Goal: Task Accomplishment & Management: Manage account settings

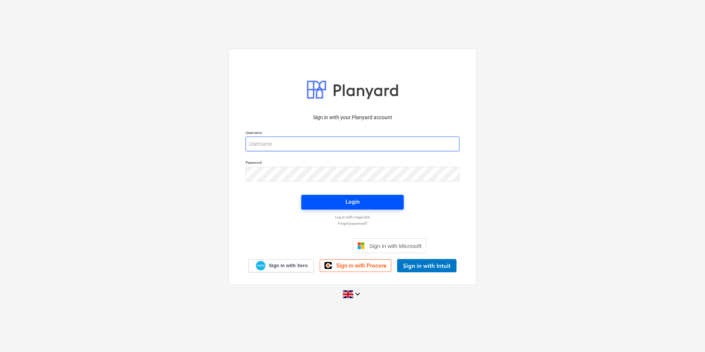
type input "jpbooree@vitrineglazing.com"
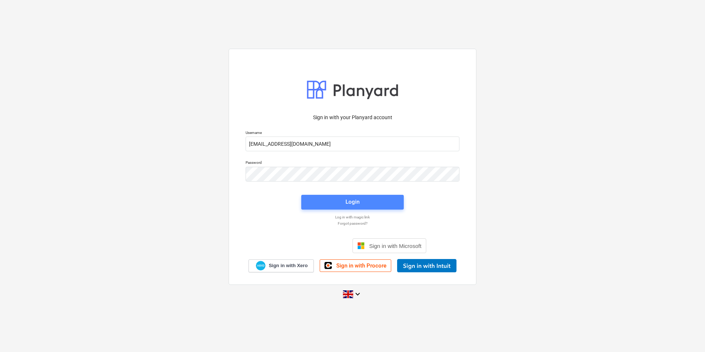
click at [341, 202] on span "Login" at bounding box center [352, 202] width 85 height 10
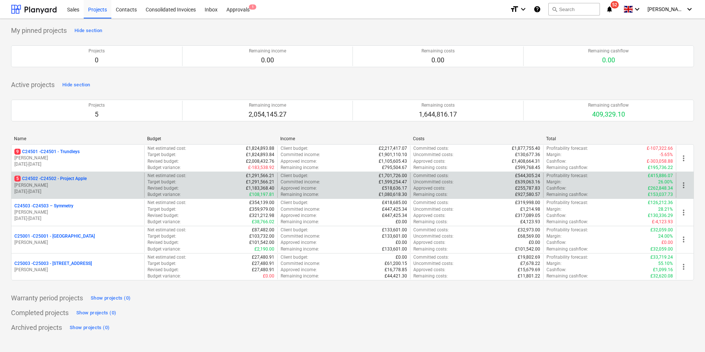
click at [109, 184] on p "[PERSON_NAME]" at bounding box center [77, 185] width 127 height 6
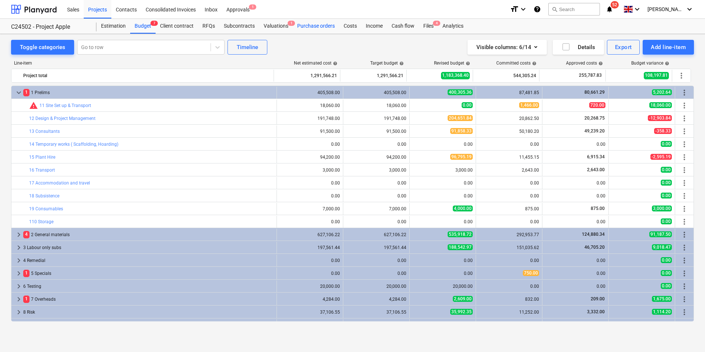
click at [314, 24] on div "Purchase orders" at bounding box center [316, 26] width 46 height 15
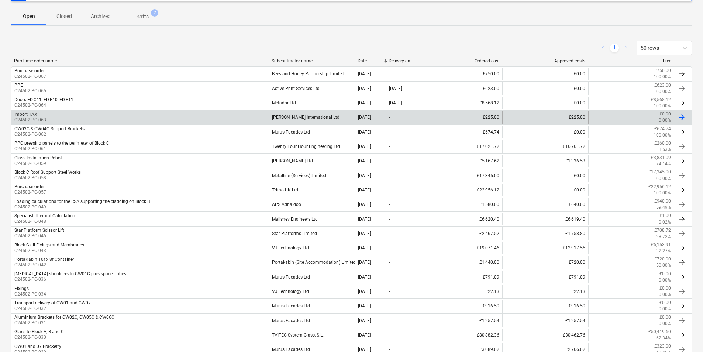
scroll to position [148, 0]
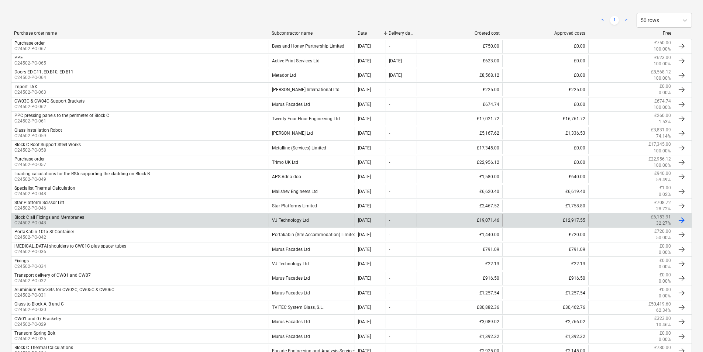
click at [66, 218] on div "Block C all Fixings and Membranes" at bounding box center [49, 217] width 70 height 5
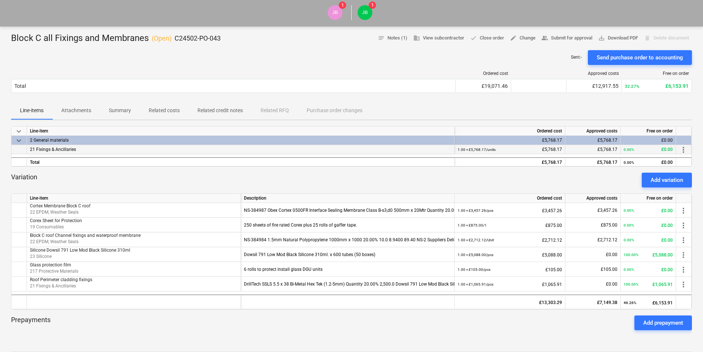
scroll to position [111, 0]
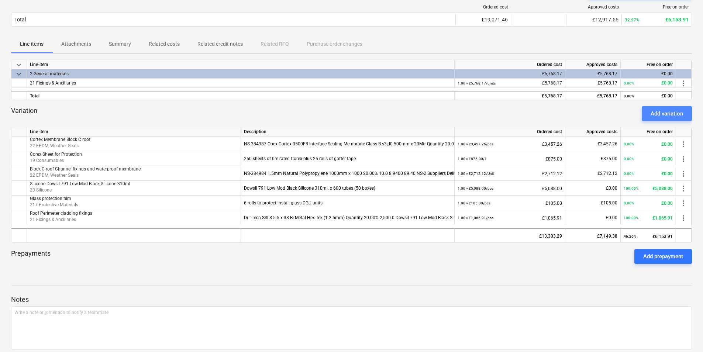
click at [671, 114] on div "Add variation" at bounding box center [666, 114] width 32 height 10
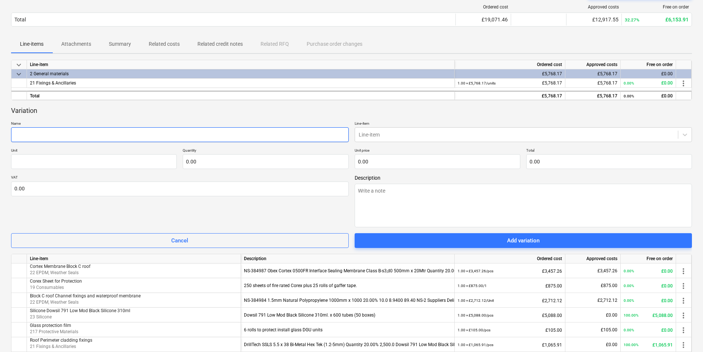
click at [77, 135] on input "text" at bounding box center [179, 134] width 337 height 15
type textarea "x"
type input "A"
type textarea "x"
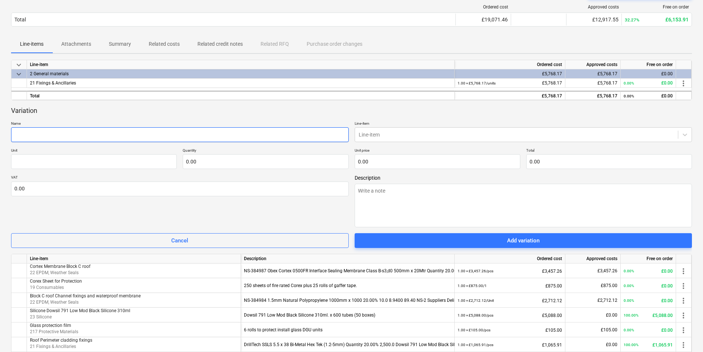
type input "E"
type textarea "x"
type input "Ex"
type textarea "x"
type input "Ext"
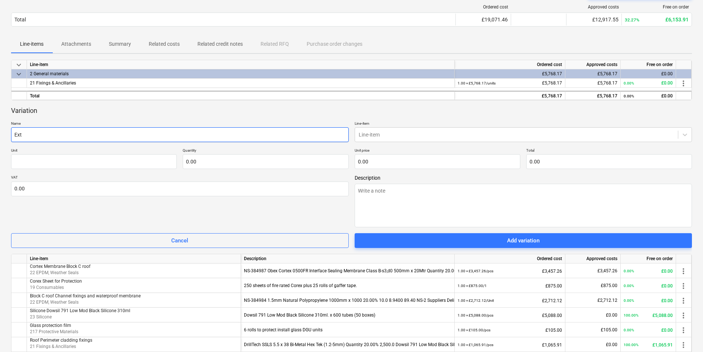
type textarea "x"
type input "Exte"
type textarea "x"
type input "Exter"
type textarea "x"
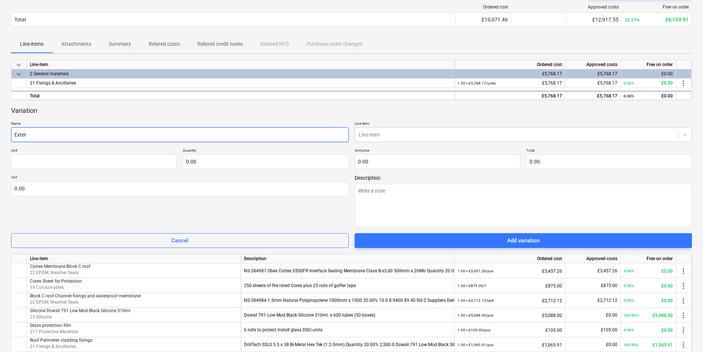
type input "Extern"
type textarea "x"
type input "Externa"
type textarea "x"
type input "External"
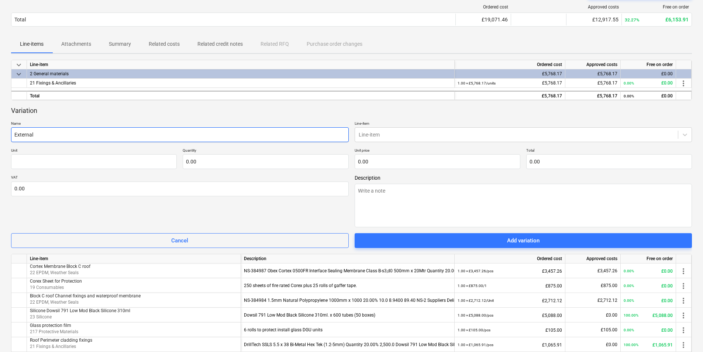
type textarea "x"
type input "External"
type textarea "x"
type input "External p"
type textarea "x"
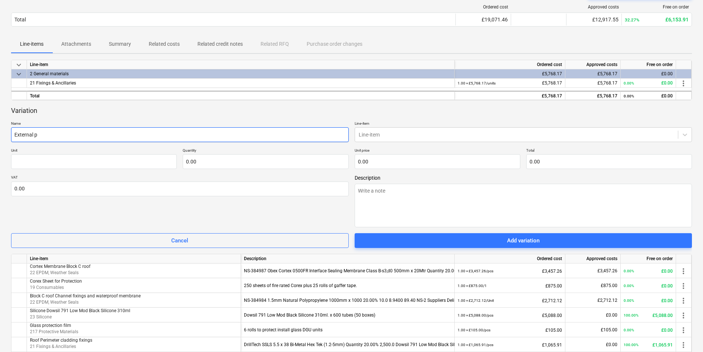
type input "External pe"
type textarea "x"
type input "External per"
type textarea "x"
type input "External peri"
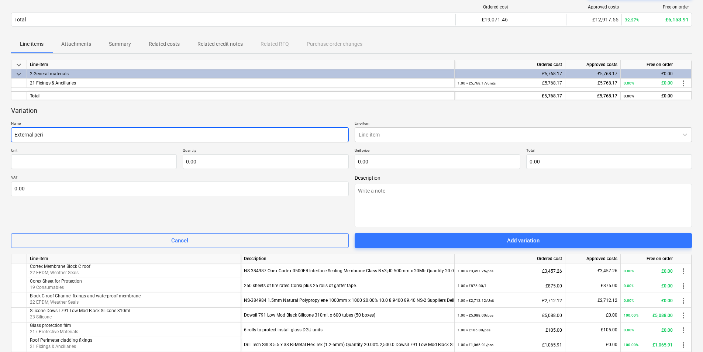
type textarea "x"
type input "External perim"
type textarea "x"
type input "External perime"
type textarea "x"
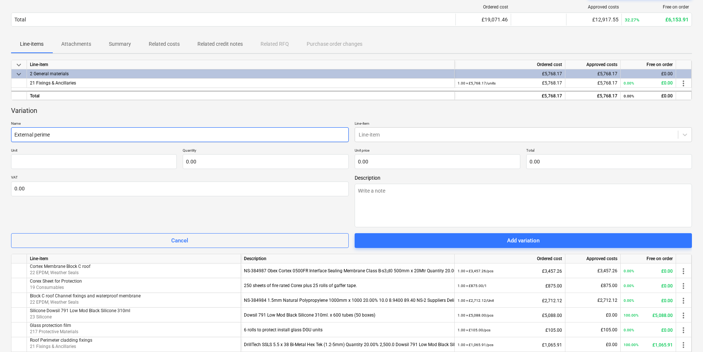
type input "External perimet"
type textarea "x"
type input "External perimete"
type textarea "x"
type input "External perimeter"
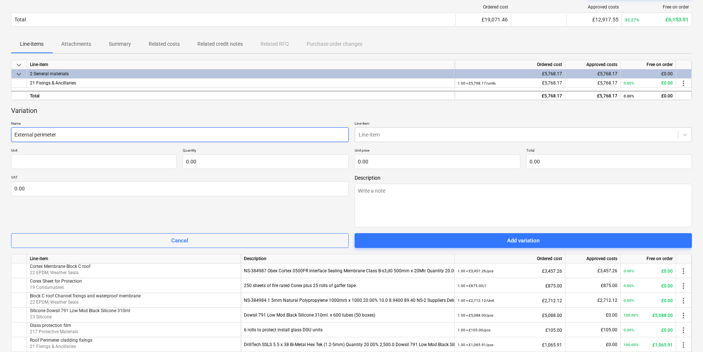
type textarea "x"
type input "External perimeter"
type textarea "x"
type input "External perimeter f"
type textarea "x"
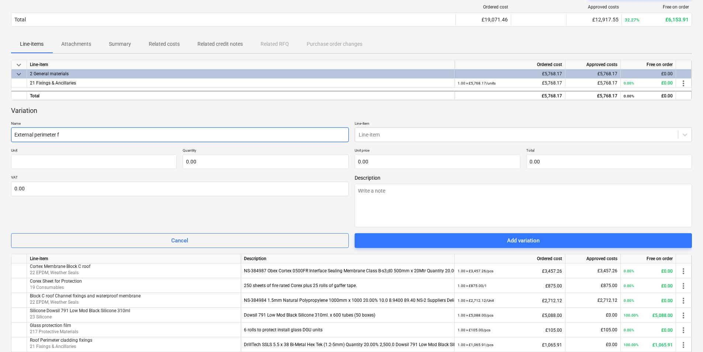
type input "External perimeter fi"
type textarea "x"
type input "External perimeter fix"
type textarea "x"
type input "External perimeter fixi"
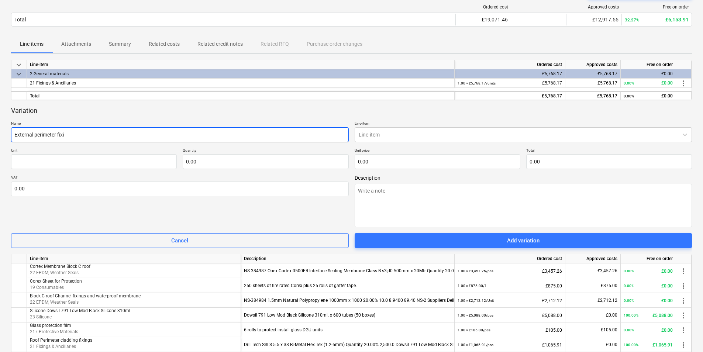
type textarea "x"
type input "External perimeter fixin"
type textarea "x"
type input "External perimeter fixing"
type textarea "x"
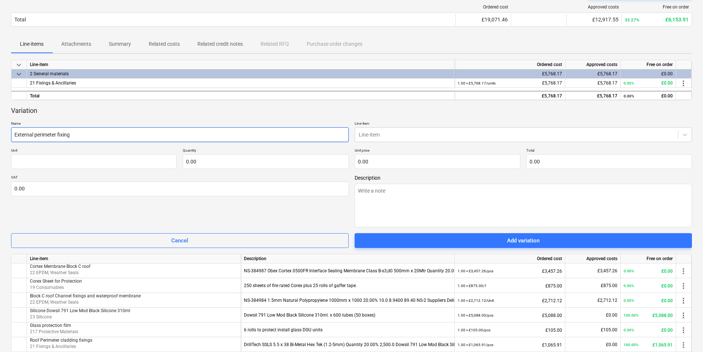
type input "External perimeter fixings"
click at [13, 134] on input "External perimeter fixings" at bounding box center [179, 134] width 337 height 15
type textarea "x"
type input "BExternal perimeter fixings"
type textarea "x"
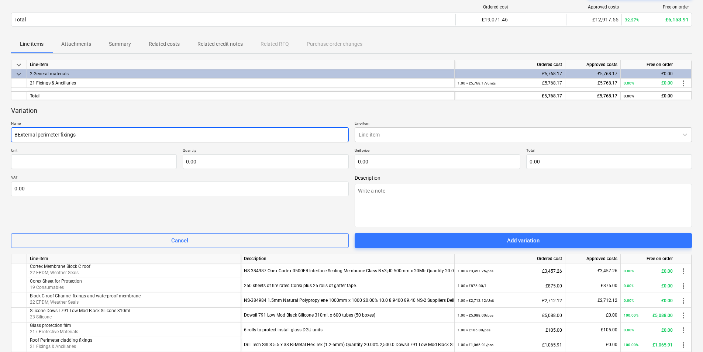
type input "BlExternal perimeter fixings"
type textarea "x"
type input "BloExternal perimeter fixings"
type textarea "x"
type input "BlocExternal perimeter fixings"
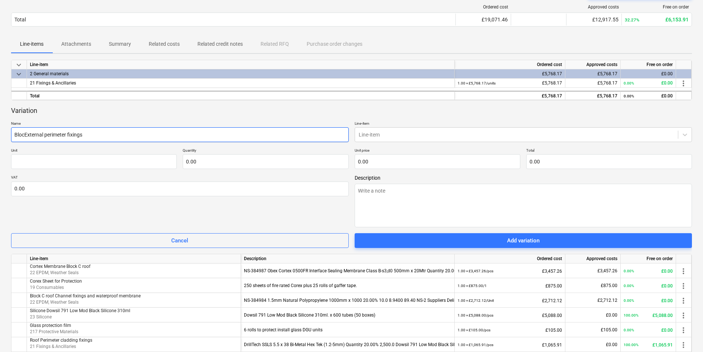
type textarea "x"
type input "BlockExternal perimeter fixings"
type textarea "x"
type input "Block External perimeter fixings"
type textarea "x"
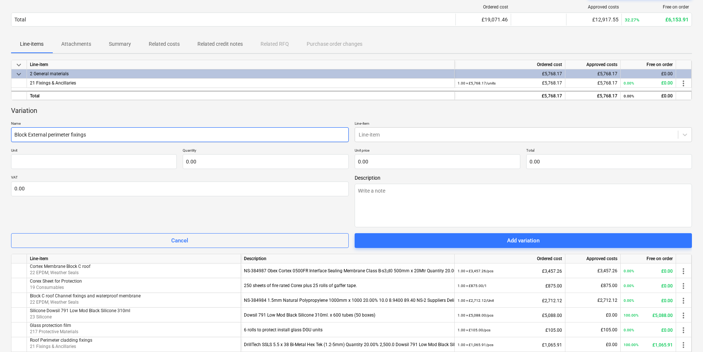
type input "Block CExternal perimeter fixings"
type textarea "x"
type input "Block C External perimeter fixings"
type textarea "x"
type input "Block C RExternal perimeter fixings"
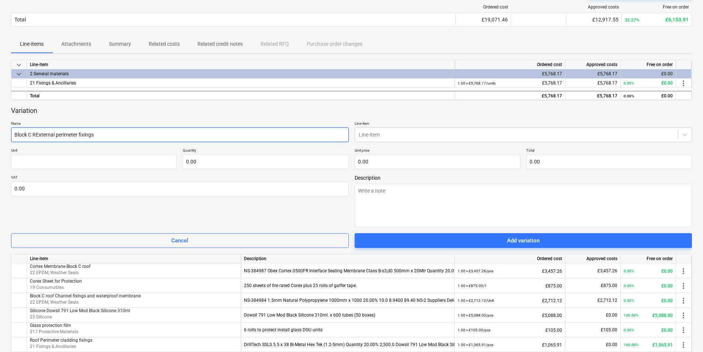
type textarea "x"
type input "Block C RoExternal perimeter fixings"
type textarea "x"
type input "Block C RooExternal perimeter fixings"
type textarea "x"
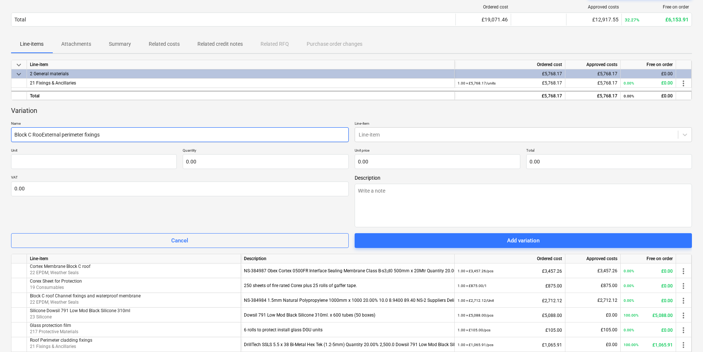
type input "Block C RoofExternal perimeter fixings"
type textarea "x"
type input "Block C Roof External perimeter fixings"
type textarea "x"
type input "Block C Roof xternal perimeter fixings"
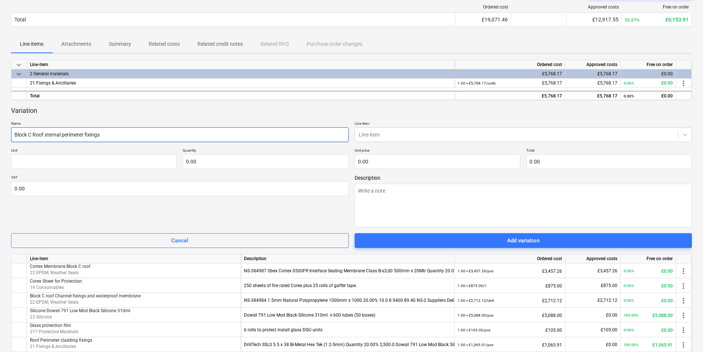
type textarea "x"
type input "Block C Roof external perimeter fixings"
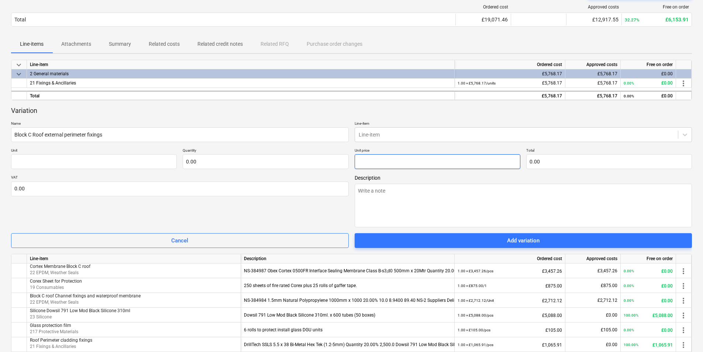
click at [375, 157] on input "text" at bounding box center [437, 161] width 166 height 15
type input "0.00"
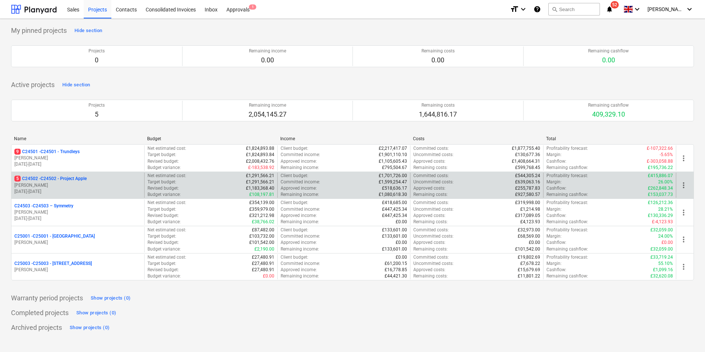
click at [65, 181] on p "5 C24502 - C24502 - Project Apple" at bounding box center [50, 179] width 72 height 6
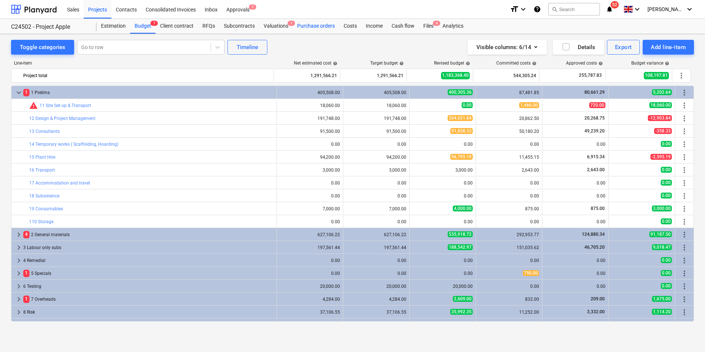
click at [320, 25] on div "Purchase orders" at bounding box center [316, 26] width 46 height 15
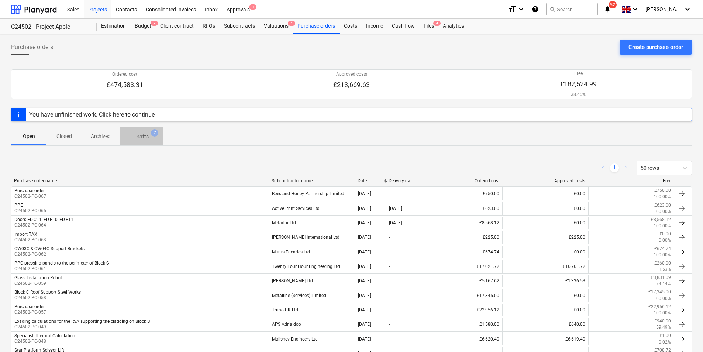
click at [144, 137] on p "Drafts" at bounding box center [141, 137] width 14 height 8
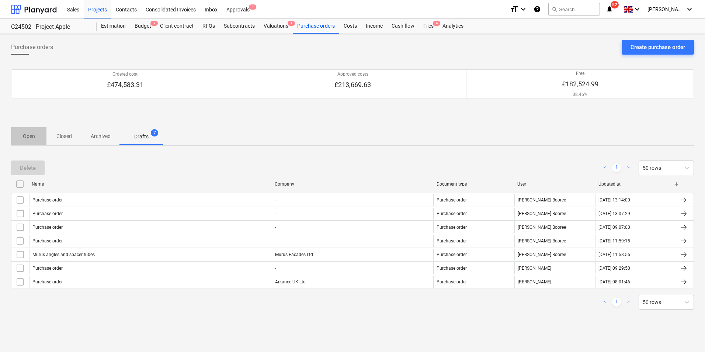
click at [32, 134] on p "Open" at bounding box center [29, 136] width 18 height 8
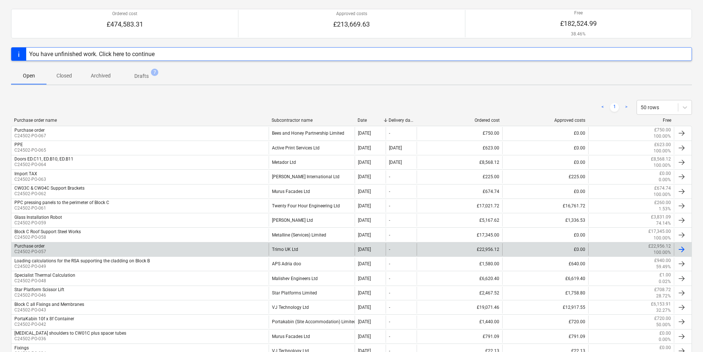
scroll to position [74, 0]
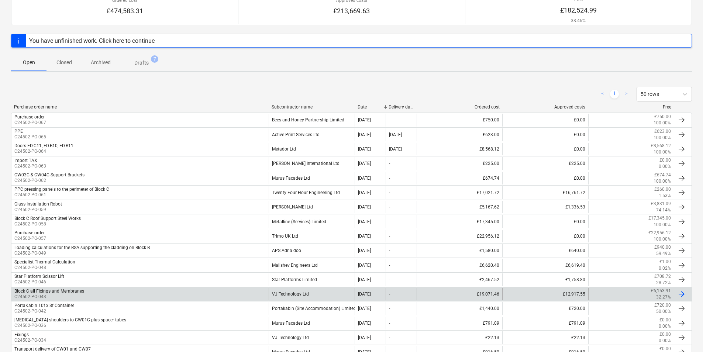
click at [299, 295] on div "VJ Technology Ltd" at bounding box center [311, 294] width 86 height 13
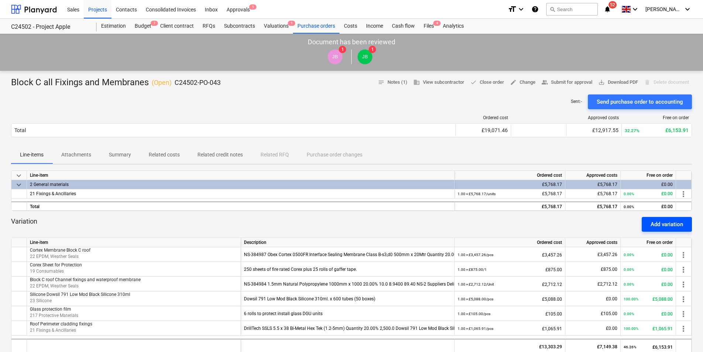
click at [666, 223] on div "Add variation" at bounding box center [666, 224] width 32 height 10
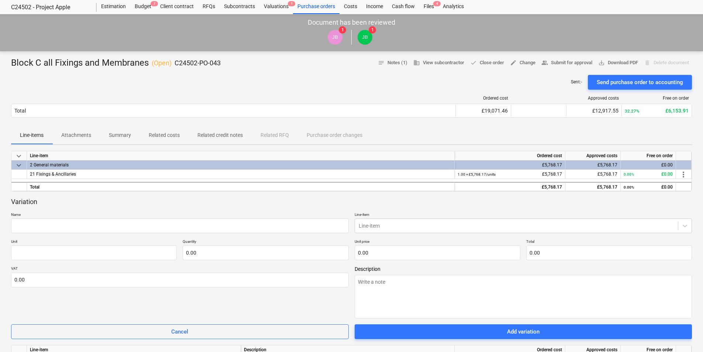
scroll to position [37, 0]
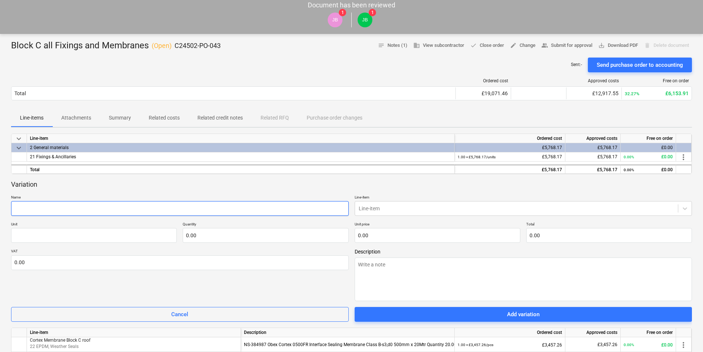
click at [31, 207] on input "text" at bounding box center [179, 208] width 337 height 15
type textarea "x"
type input "E"
type textarea "x"
type input "Ec"
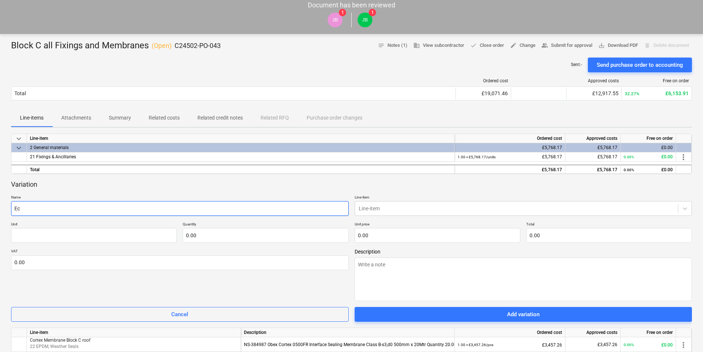
type textarea "x"
type input "Ect"
type textarea "x"
type input "Ecte"
type textarea "x"
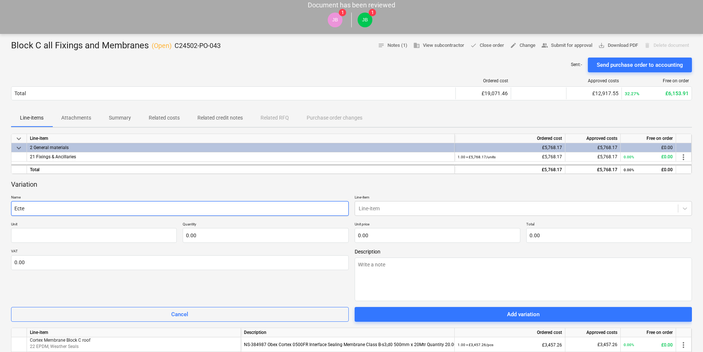
type input "Ecter"
type textarea "x"
type input "Ectern"
type textarea "x"
type input "Ecterna"
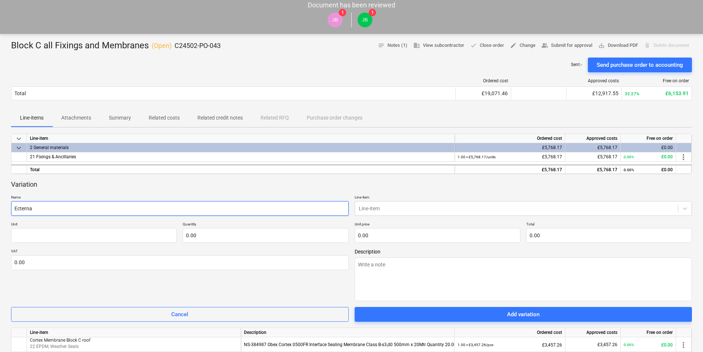
type textarea "x"
type input "Ecternal"
type textarea "x"
type input "Ecternal"
type textarea "x"
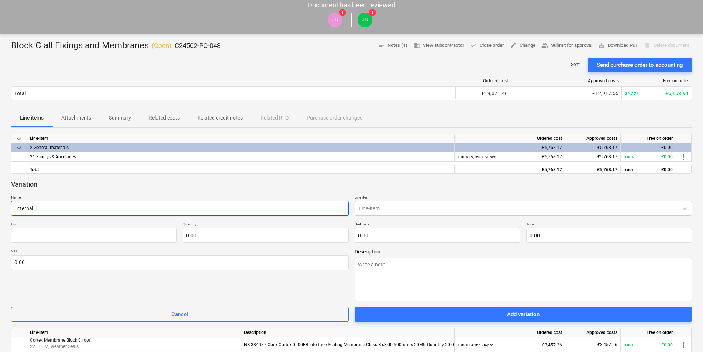
type input "Ecternal p"
type textarea "x"
type input "Ecternal pe"
type textarea "x"
type input "Ecternal per"
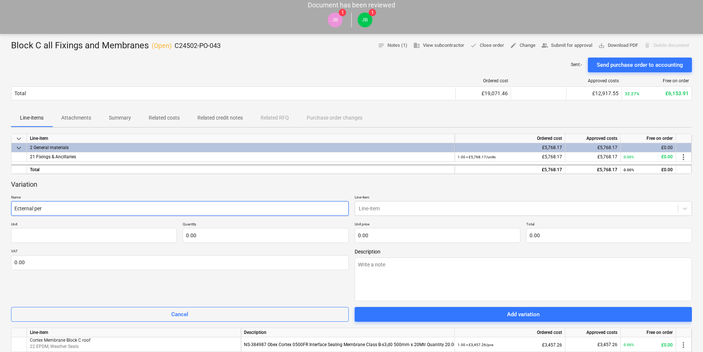
type textarea "x"
type input "Ecternal peri"
type textarea "x"
type input "Ecternal perim"
type textarea "x"
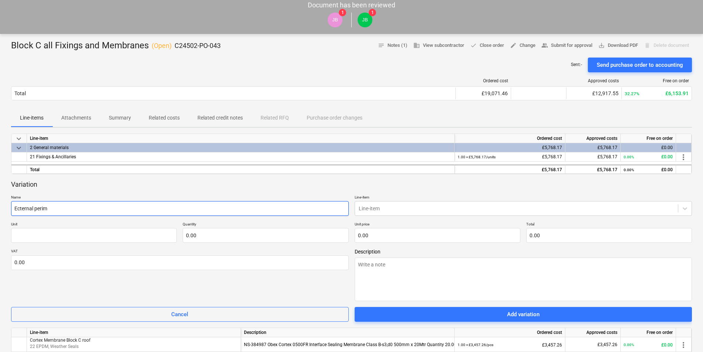
type input "Ecternal perime"
type textarea "x"
type input "Ecternal perimet"
type textarea "x"
type input "Ecternal perimete"
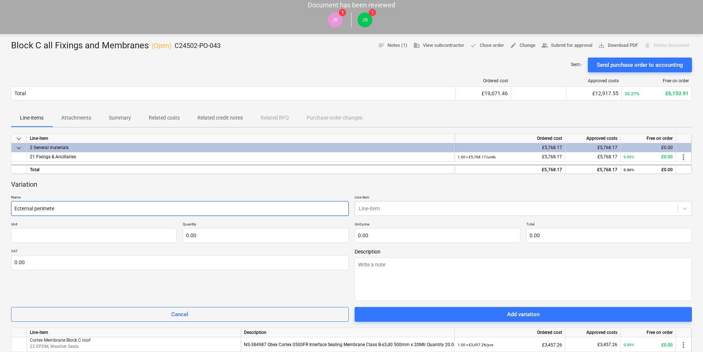
type textarea "x"
type input "Ecternal perimeter"
type textarea "x"
type input "Ecternal perimeter"
type textarea "x"
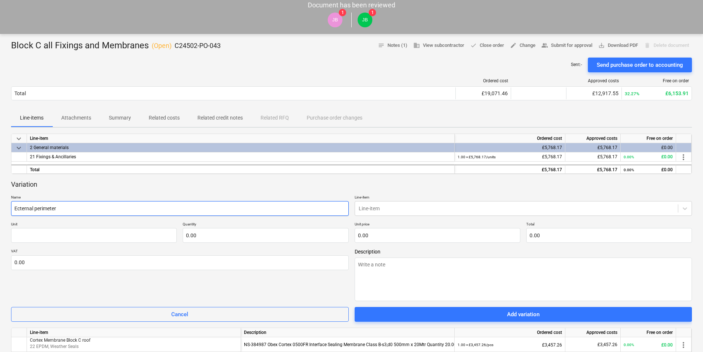
type input "External perimeter"
click at [15, 208] on input "External perimeter" at bounding box center [179, 208] width 337 height 15
type textarea "x"
type input "BExternal perimeter"
type textarea "x"
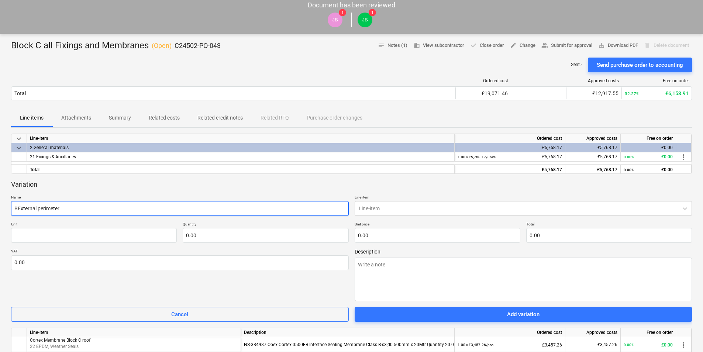
type input "BlExternal perimeter"
type textarea "x"
type input "BloExternal perimeter"
type textarea "x"
type input "BlocExternal perimeter"
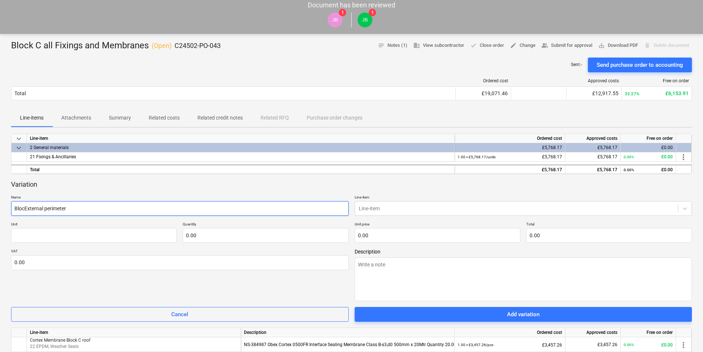
type textarea "x"
type input "BlockExternal perimeter"
type textarea "x"
type input "Block External perimeter"
type textarea "x"
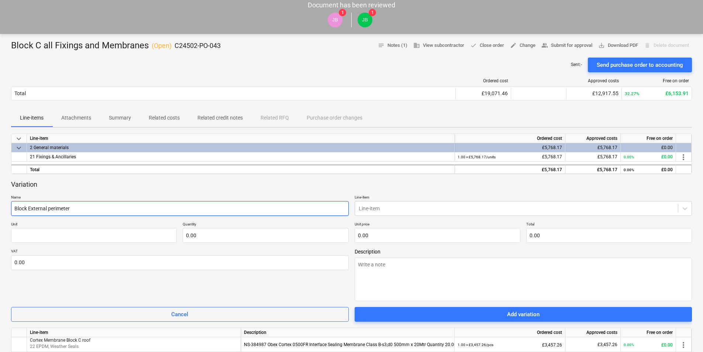
type input "Block CExternal perimeter"
type textarea "x"
type input "Block C External perimeter"
type textarea "x"
type input "Block C RExternal perimeter"
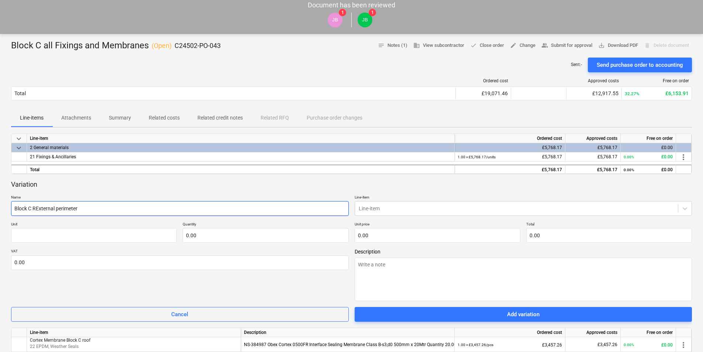
type textarea "x"
type input "Block C RoExternal perimeter"
type textarea "x"
type input "Block C RofExternal perimeter"
type textarea "x"
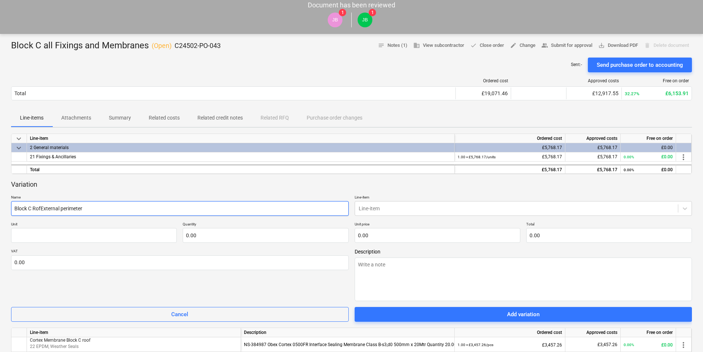
type input "Block C RoffExternal perimeter"
type textarea "x"
type input "Block C Roff External perimeter"
type textarea "x"
type input "Block C RoffExternal perimeter"
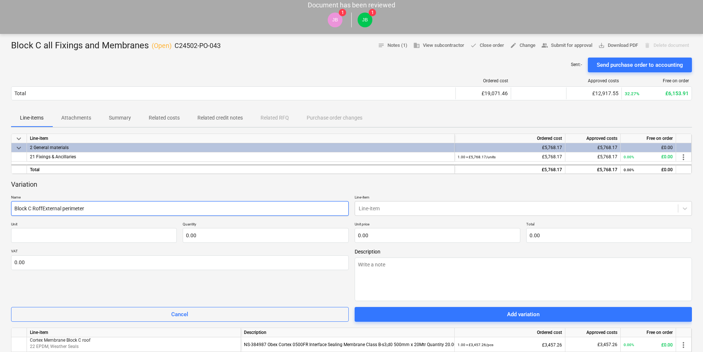
type textarea "x"
type input "Block C RofExternal perimeter"
type textarea "x"
type input "Block C RoExternal perimeter"
type textarea "x"
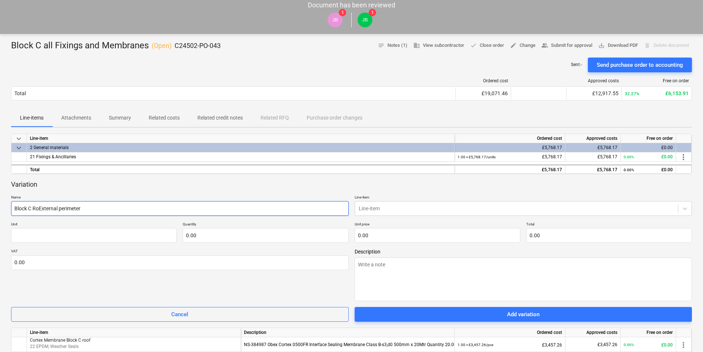
type input "Block C RooExternal perimeter"
type textarea "x"
type input "Block C RoofExternal perimeter"
type textarea "x"
type input "Block C Roof External perimeter"
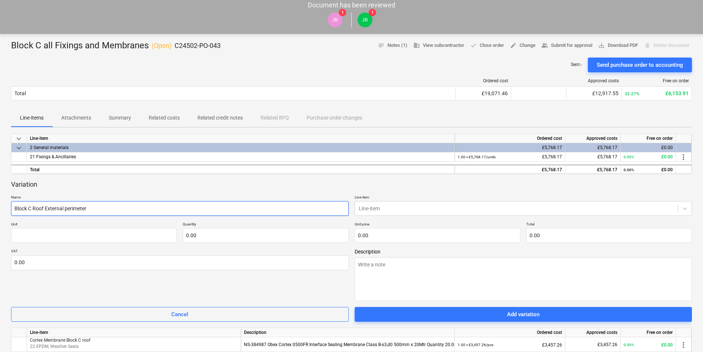
click at [95, 209] on input "Block C Roof External perimeter" at bounding box center [179, 208] width 337 height 15
type textarea "x"
type input "Block C Roof External perimeter f"
type textarea "x"
type input "Block C Roof External perimeter fi"
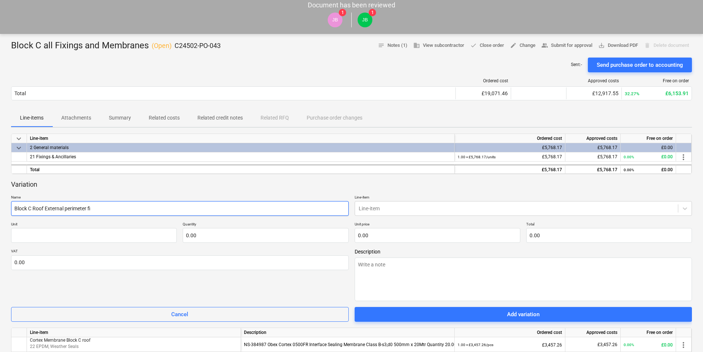
type textarea "x"
type input "Block C Roof External perimeter fix"
type textarea "x"
type input "Block C Roof External perimeter fixi"
type textarea "x"
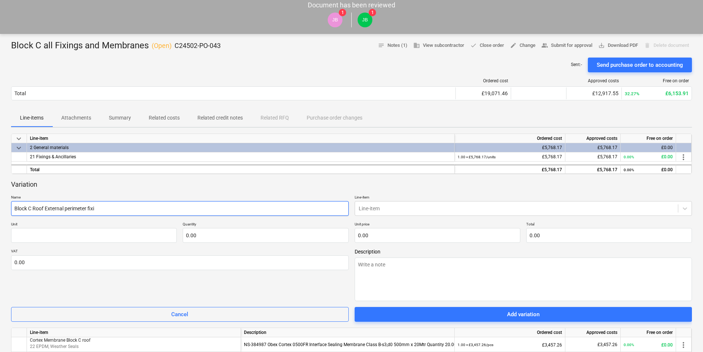
type input "Block C Roof External perimeter fixin"
type textarea "x"
type input "Block C Roof External perimeter fixing"
type textarea "x"
type input "Block C Roof External perimeter fixings"
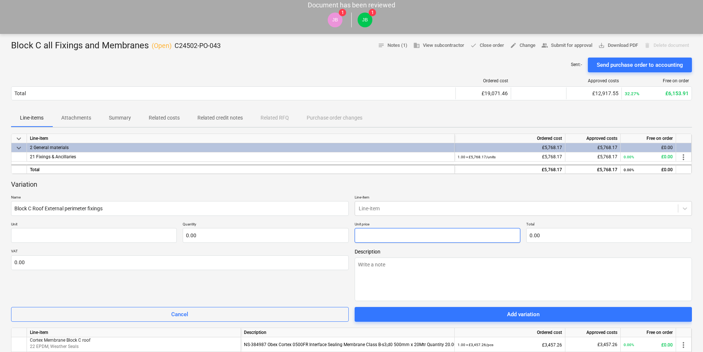
click at [374, 237] on input "text" at bounding box center [437, 235] width 166 height 15
type textarea "x"
type input "pcs"
type input "5"
type input "1.00"
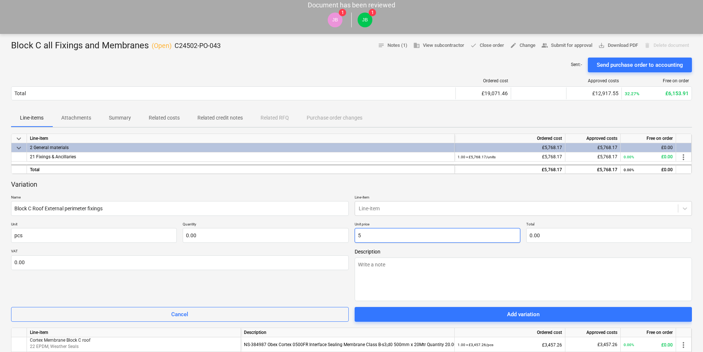
type input "5.00"
type textarea "x"
type input "59"
type input "59.00"
type textarea "x"
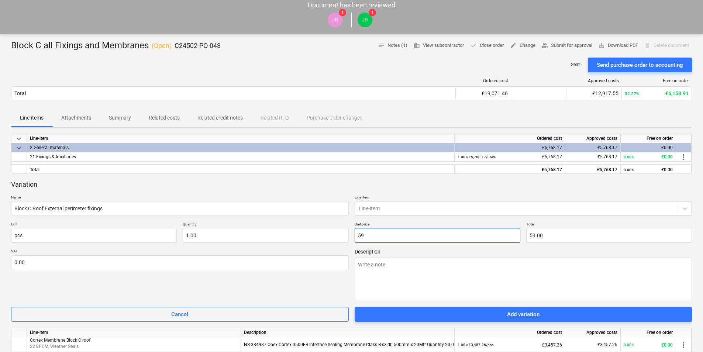
type input "592"
type input "592.00"
type textarea "x"
type input "592."
type textarea "x"
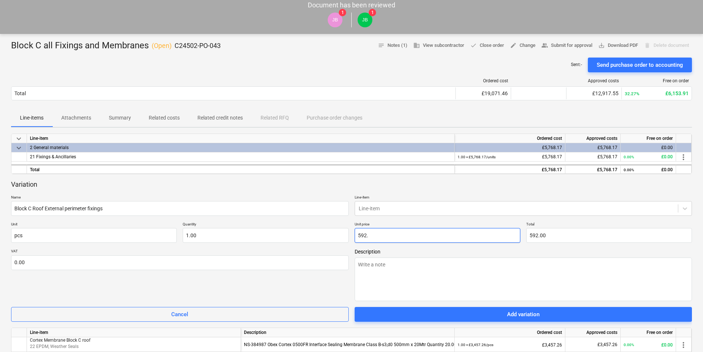
type input "592.4"
type input "592.40"
type textarea "x"
type input "592.48"
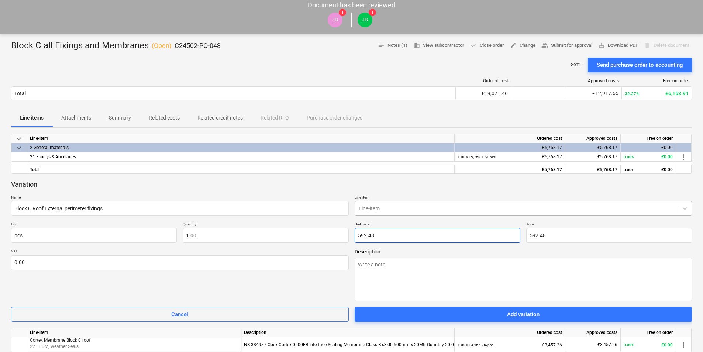
type input "592.48"
click at [378, 207] on div at bounding box center [516, 208] width 316 height 7
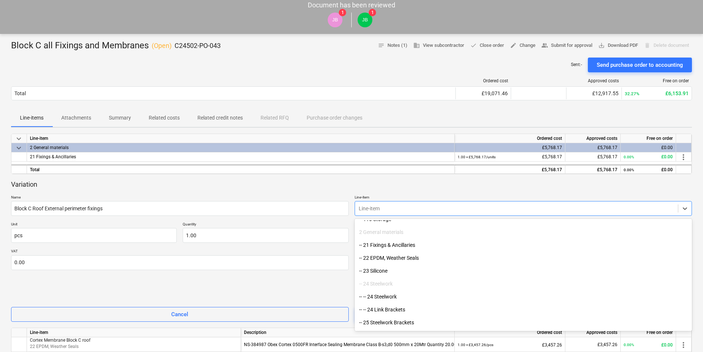
scroll to position [184, 0]
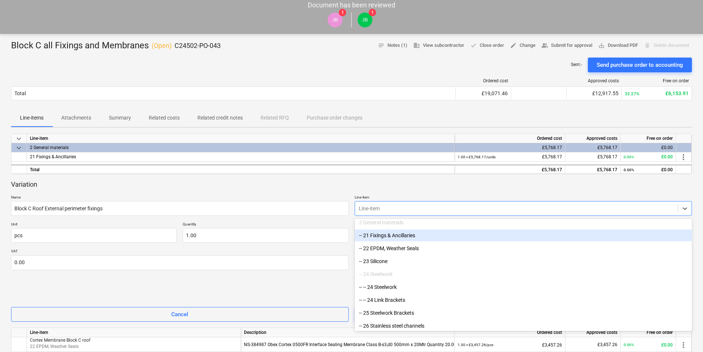
click at [396, 235] on div "-- 21 Fixings & Ancillaries" at bounding box center [522, 235] width 337 height 12
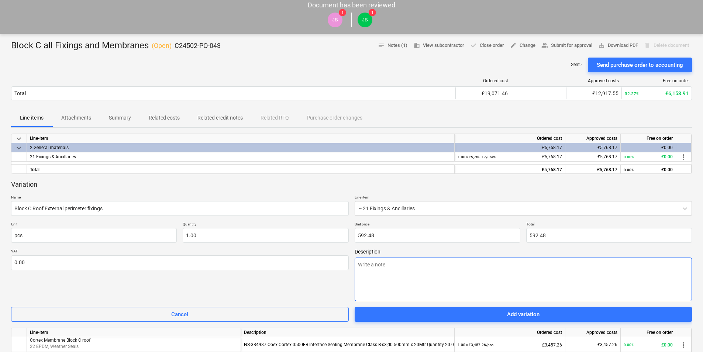
click at [376, 272] on textarea at bounding box center [522, 279] width 337 height 44
type textarea "x"
type textarea "V"
type textarea "x"
type textarea "VJ"
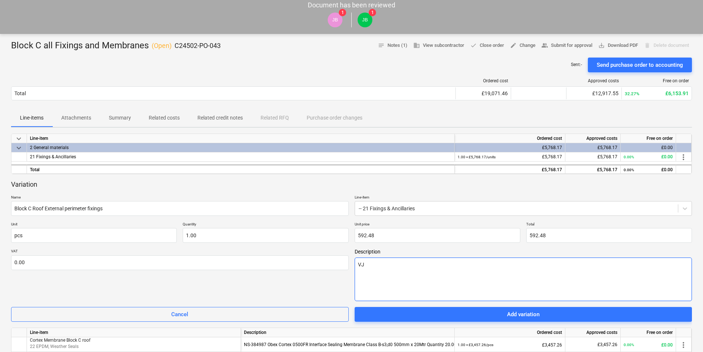
type textarea "x"
type textarea "VJT"
type textarea "x"
type textarea "VJT"
type textarea "x"
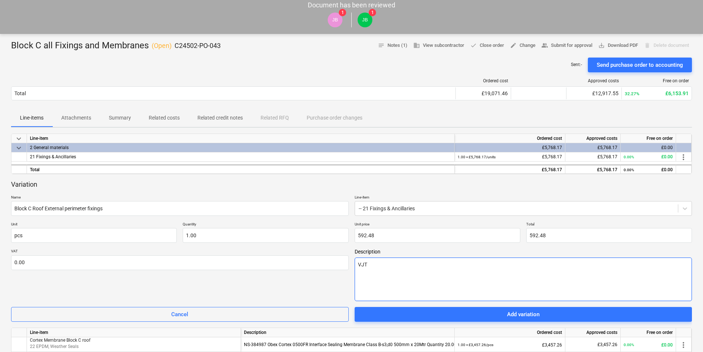
type textarea "VJT Q"
type textarea "x"
type textarea "VJT Qu"
type textarea "x"
type textarea "VJT Quo"
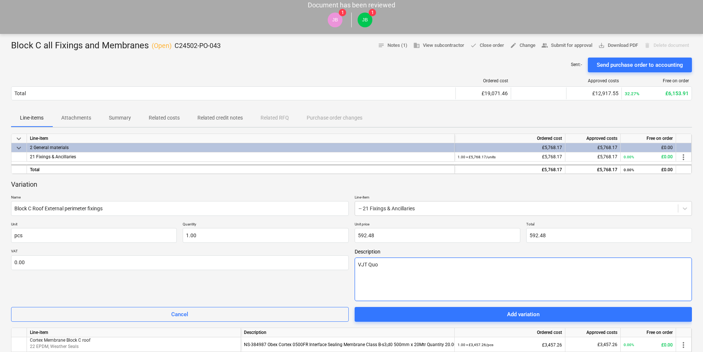
type textarea "x"
type textarea "VJT Quot"
type textarea "x"
type textarea "VJT Quota"
type textarea "x"
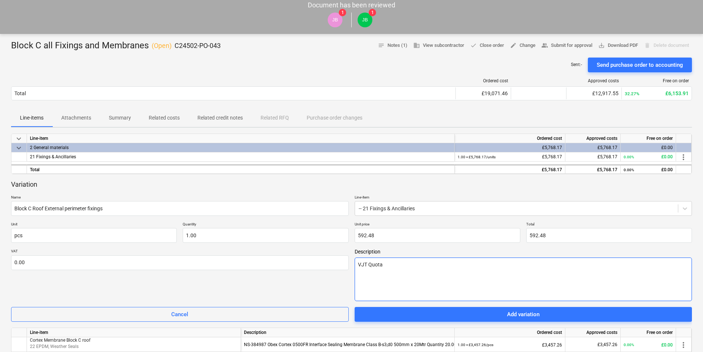
type textarea "VJT Quotat"
type textarea "x"
type textarea "VJT Quotati"
type textarea "x"
type textarea "VJT Quotatio"
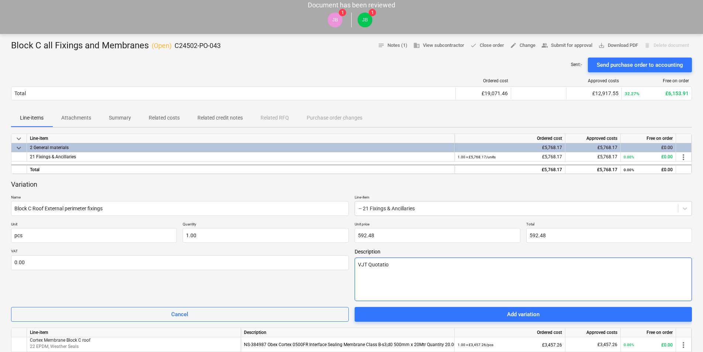
type textarea "x"
type textarea "VJT Quotation"
type textarea "x"
type textarea "VJT Quotation:"
type textarea "x"
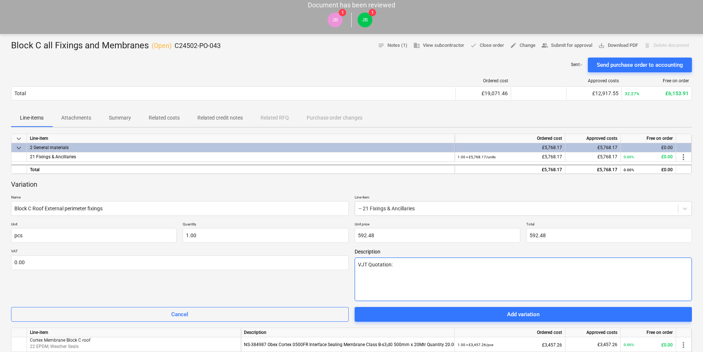
type textarea "VJT Quotation:"
paste textarea "QTE2311620"
type textarea "x"
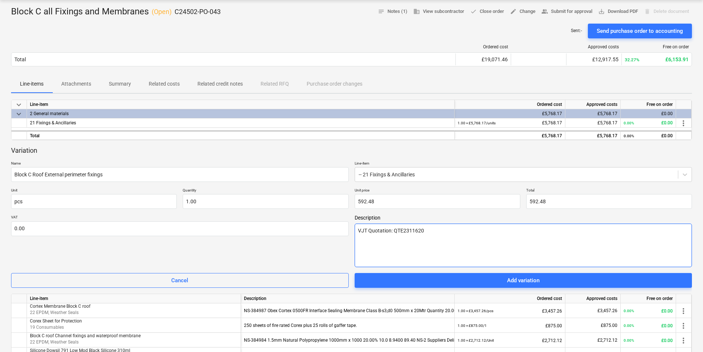
scroll to position [111, 0]
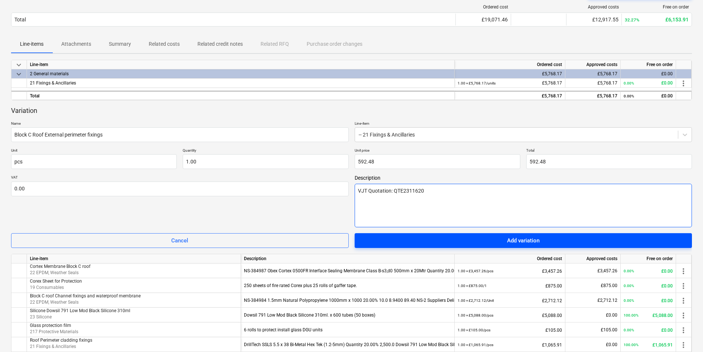
type textarea "VJT Quotation: QTE2311620"
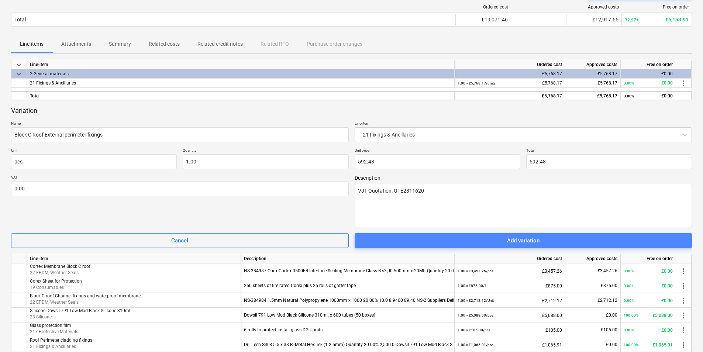
click at [500, 240] on span "Add variation" at bounding box center [523, 241] width 320 height 10
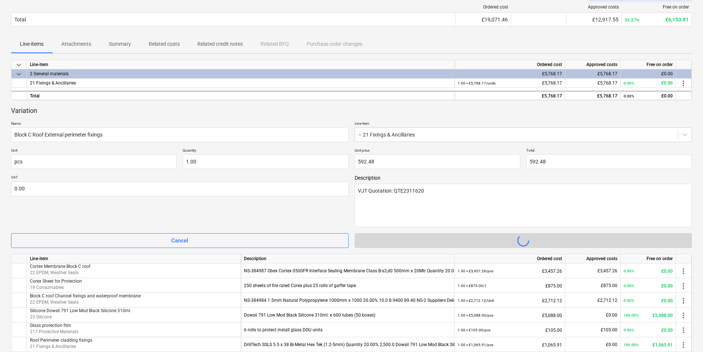
type textarea "x"
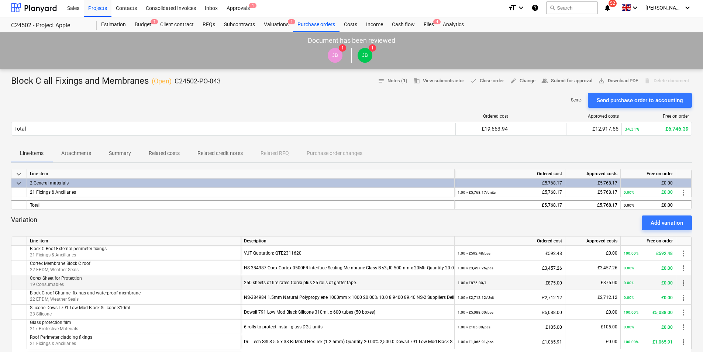
scroll to position [0, 0]
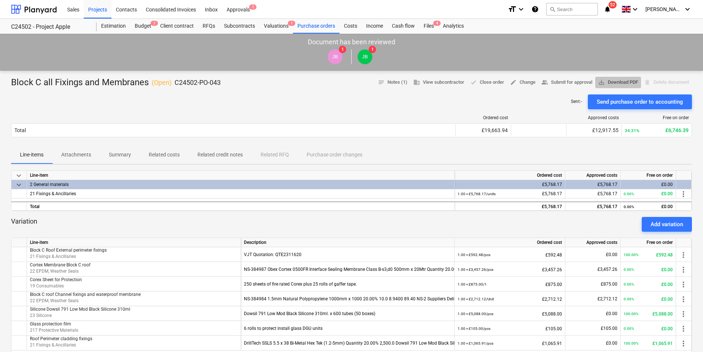
click at [619, 81] on span "save_alt Download PDF" at bounding box center [618, 82] width 40 height 8
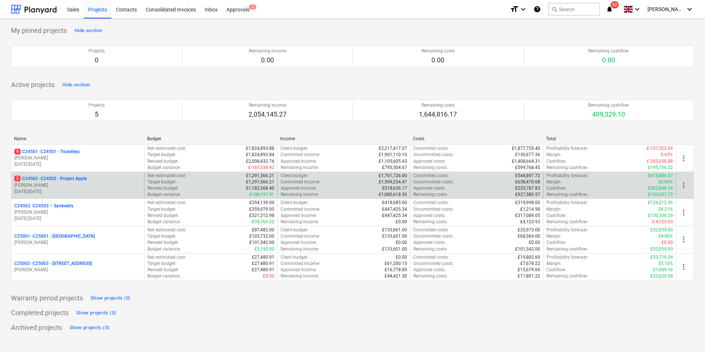
click at [75, 183] on p "[PERSON_NAME]" at bounding box center [77, 185] width 127 height 6
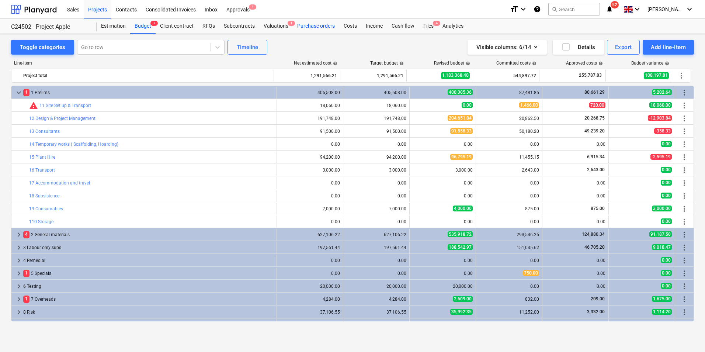
click at [319, 26] on div "Purchase orders" at bounding box center [316, 26] width 46 height 15
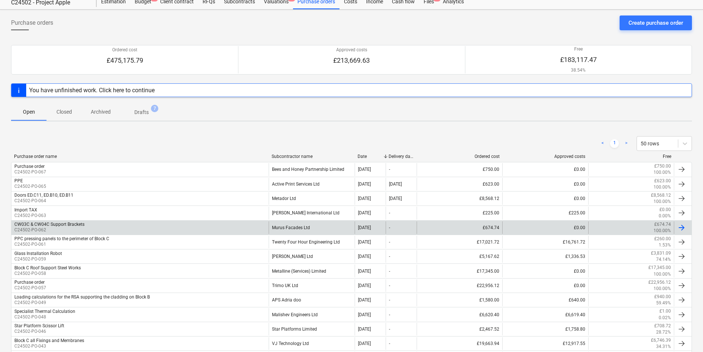
scroll to position [37, 0]
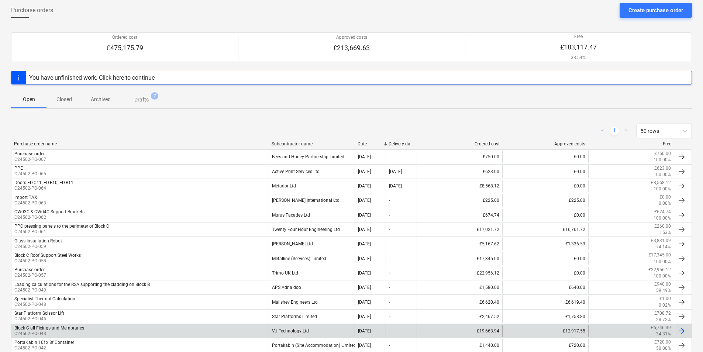
click at [293, 329] on div "VJ Technology Ltd" at bounding box center [311, 331] width 86 height 13
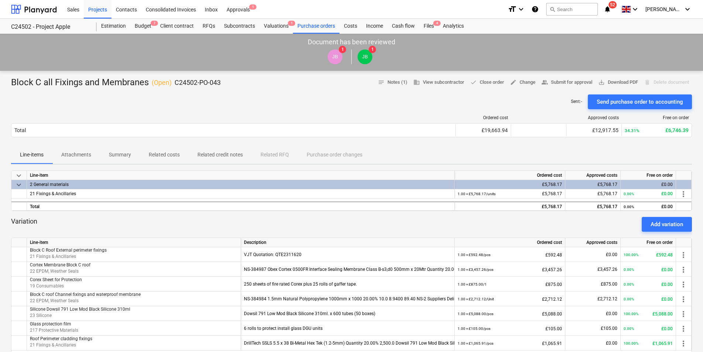
click at [79, 155] on p "Attachments" at bounding box center [76, 155] width 30 height 8
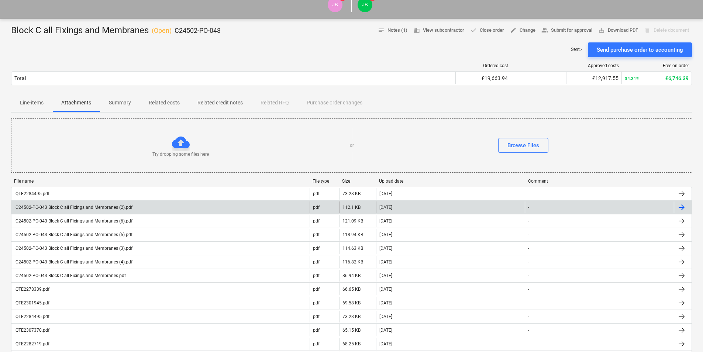
scroll to position [37, 0]
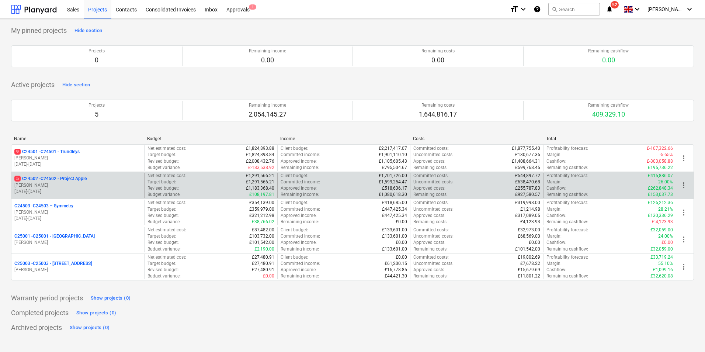
click at [60, 181] on p "5 C24502 - C24502 - Project Apple" at bounding box center [50, 179] width 72 height 6
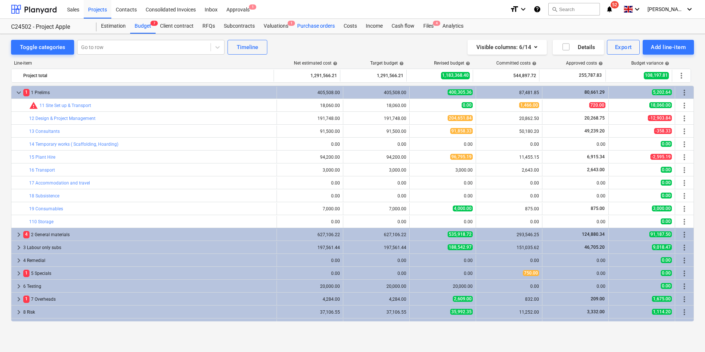
click at [317, 27] on div "Purchase orders" at bounding box center [316, 26] width 46 height 15
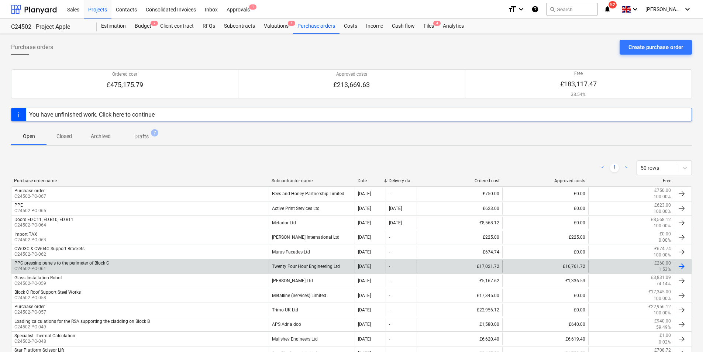
scroll to position [37, 0]
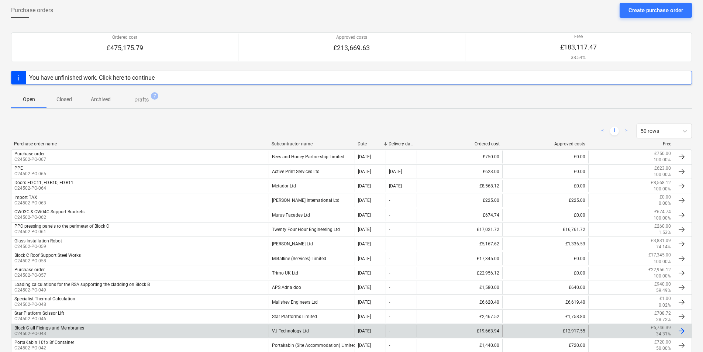
click at [306, 330] on div "VJ Technology Ltd" at bounding box center [311, 331] width 86 height 13
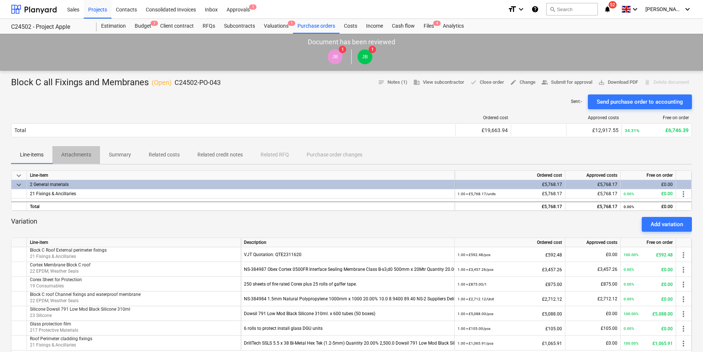
click at [87, 155] on p "Attachments" at bounding box center [76, 155] width 30 height 8
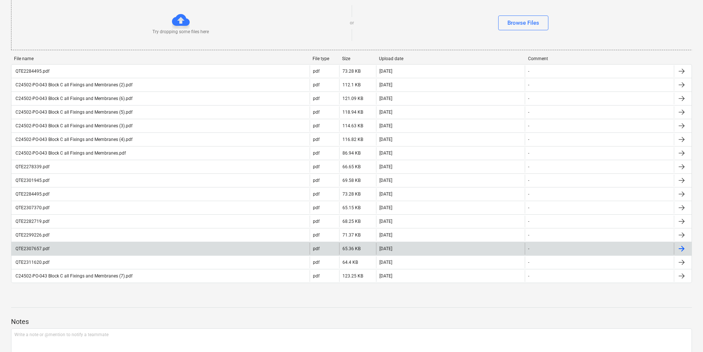
scroll to position [111, 0]
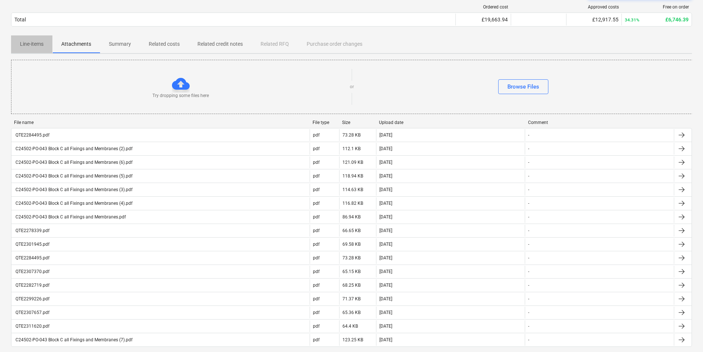
click at [34, 44] on p "Line-items" at bounding box center [32, 44] width 24 height 8
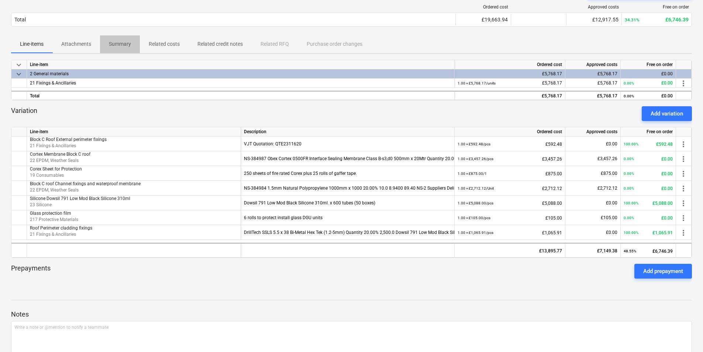
click at [125, 45] on p "Summary" at bounding box center [120, 44] width 22 height 8
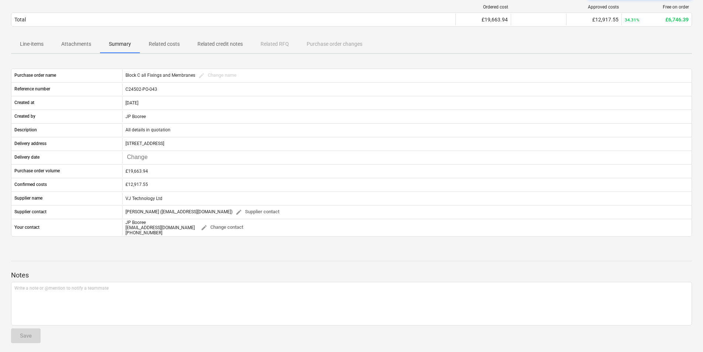
click at [176, 44] on p "Related costs" at bounding box center [164, 44] width 31 height 8
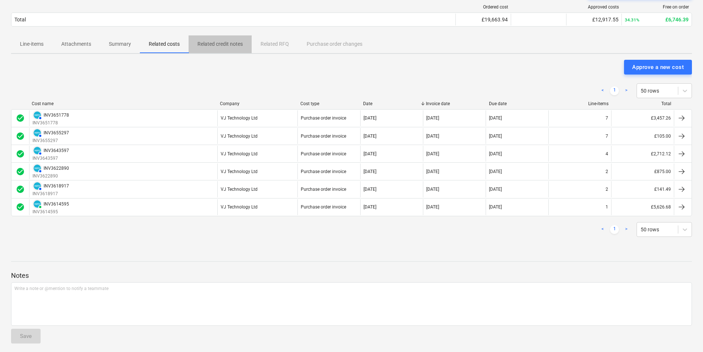
click at [222, 46] on p "Related credit notes" at bounding box center [219, 44] width 45 height 8
